Goal: Task Accomplishment & Management: Manage account settings

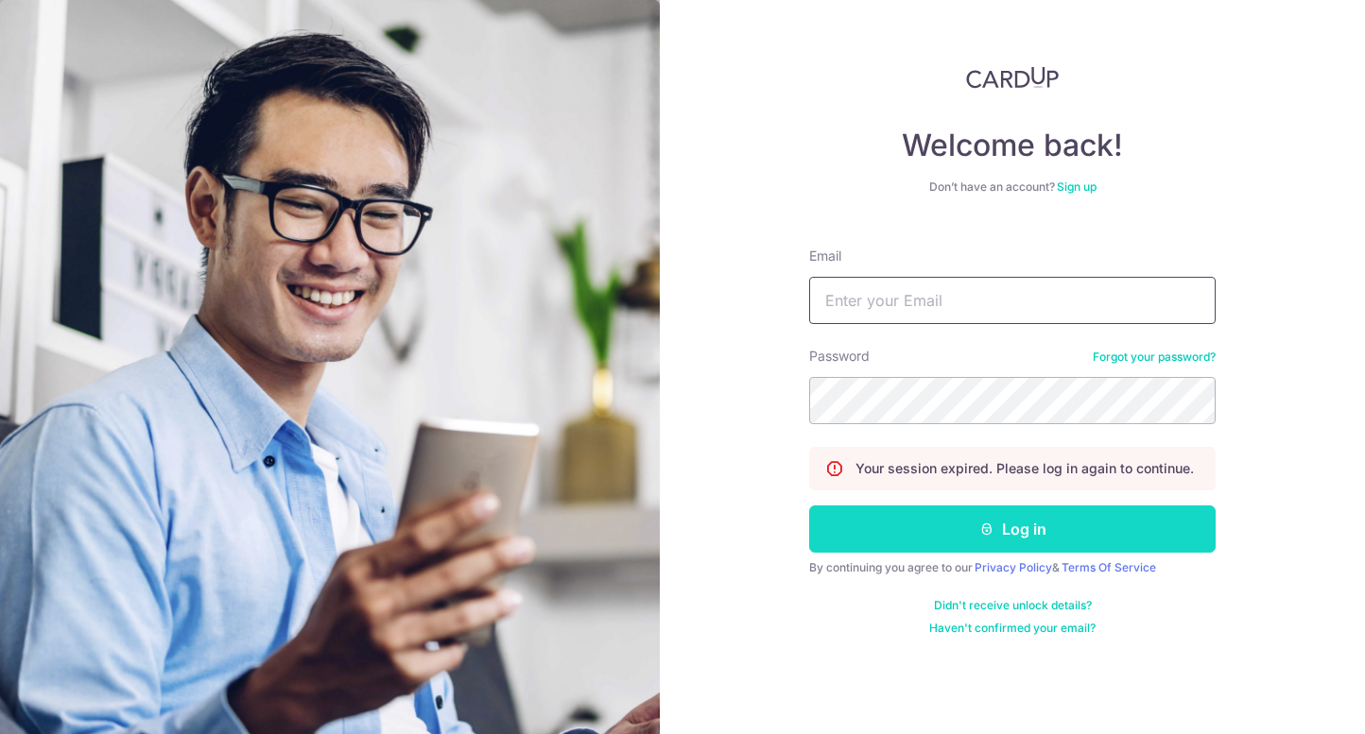
type input "[PERSON_NAME][EMAIL_ADDRESS][DOMAIN_NAME]"
click at [969, 521] on button "Log in" at bounding box center [1012, 529] width 406 height 47
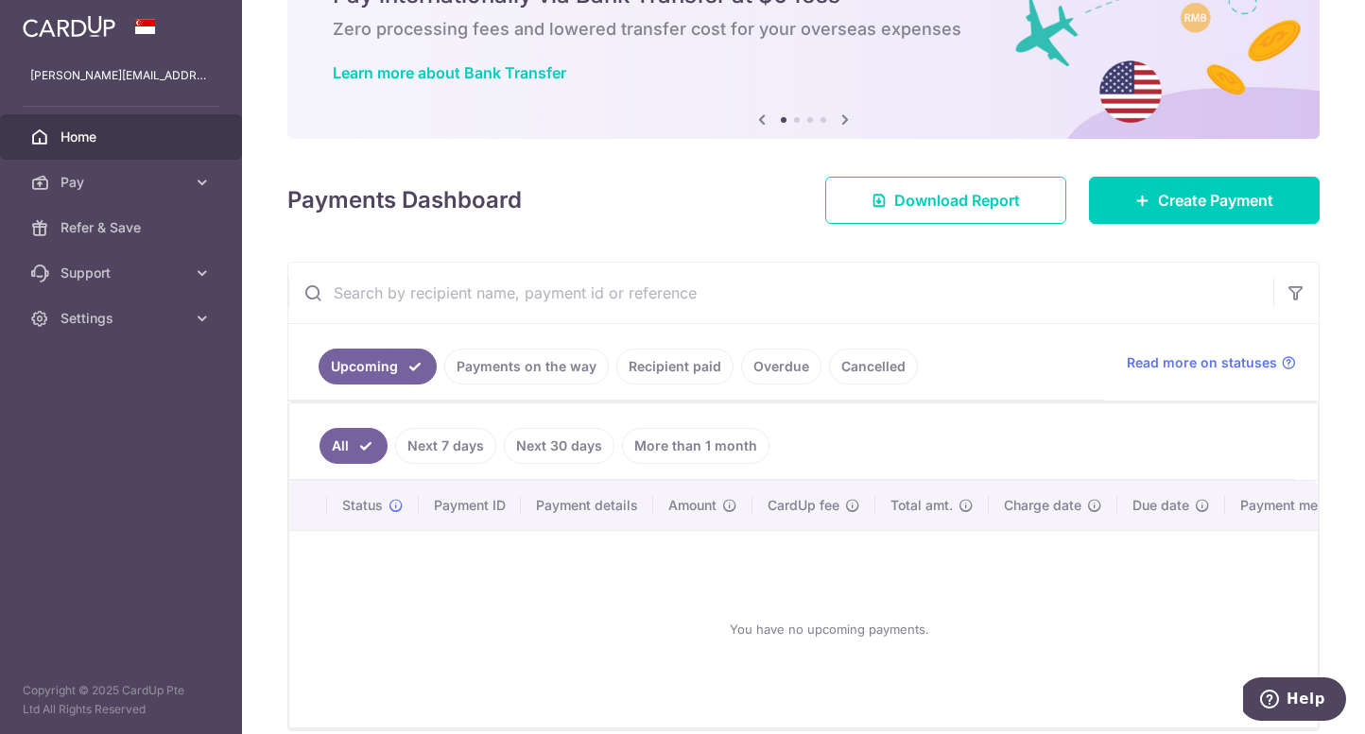
scroll to position [119, 0]
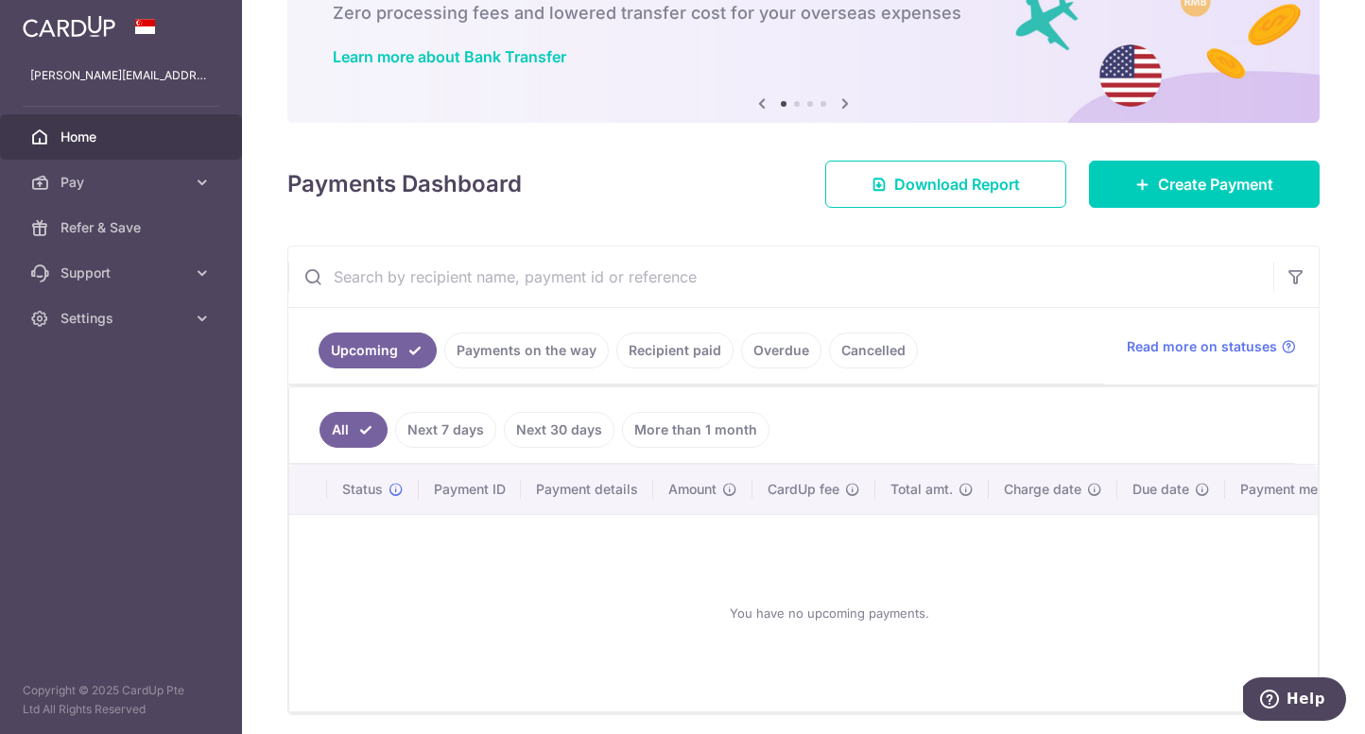
click at [525, 352] on link "Payments on the way" at bounding box center [526, 351] width 164 height 36
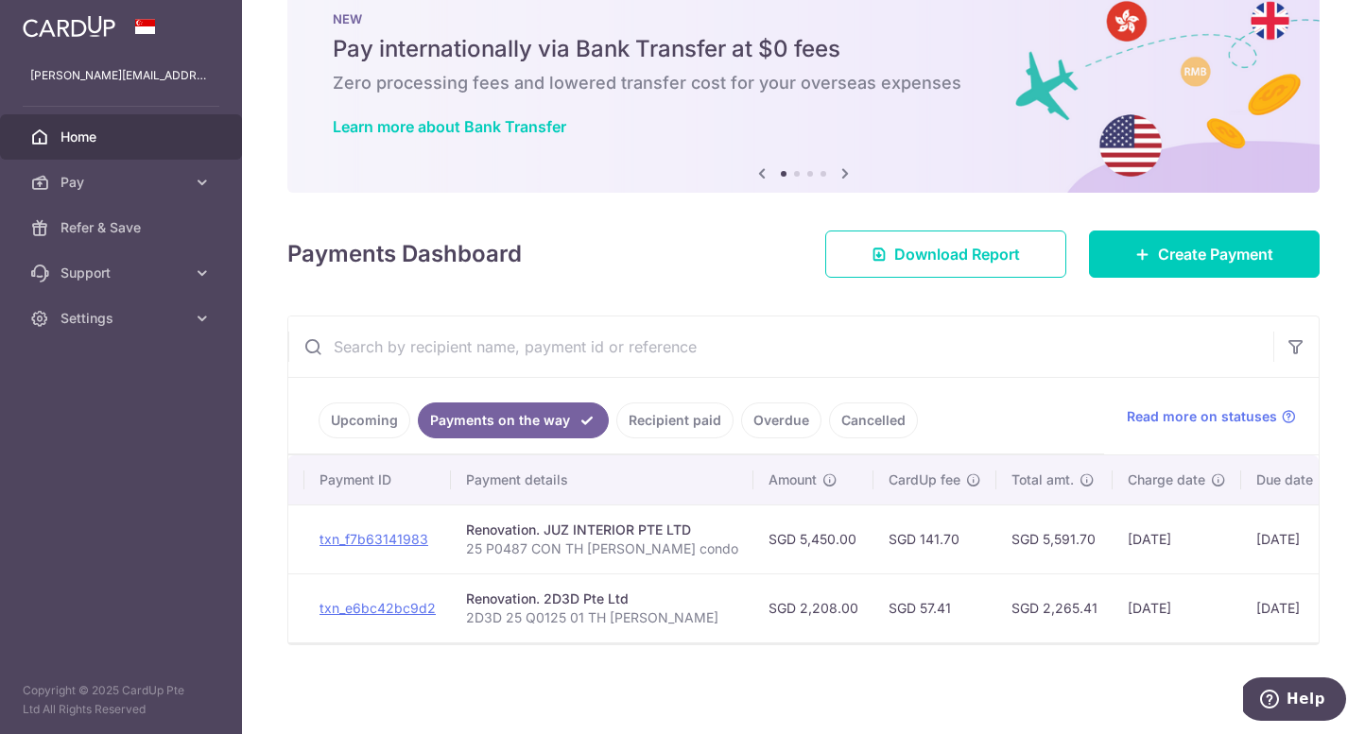
scroll to position [0, 348]
